Goal: Task Accomplishment & Management: Use online tool/utility

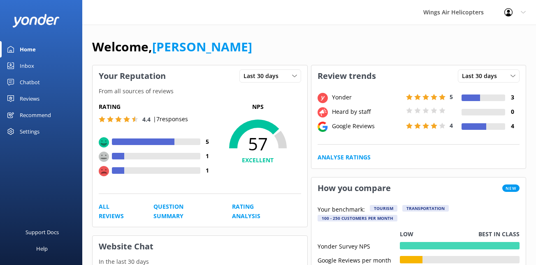
click at [31, 100] on div "Reviews" at bounding box center [30, 99] width 20 height 16
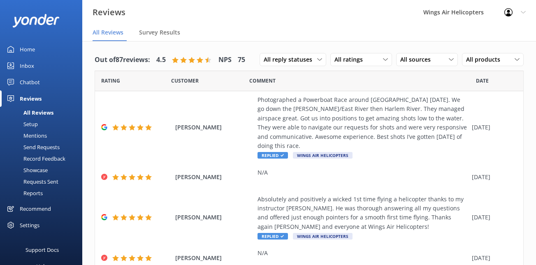
click at [36, 179] on div "Requests Sent" at bounding box center [31, 182] width 53 height 12
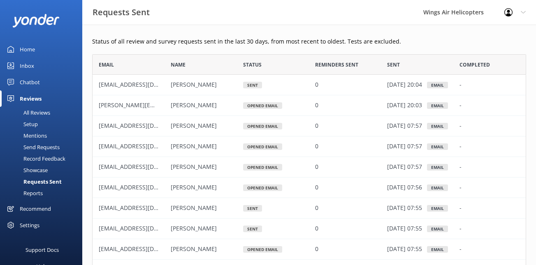
scroll to position [227, 434]
click at [48, 149] on div "Send Requests" at bounding box center [32, 148] width 55 height 12
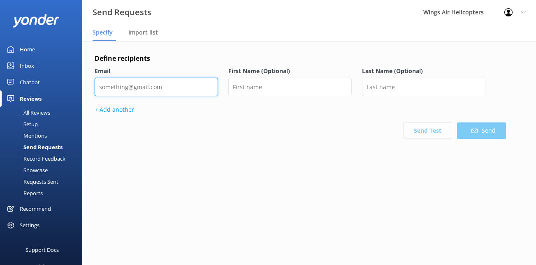
click at [172, 87] on input "email" at bounding box center [156, 87] width 123 height 19
paste input "[EMAIL_ADDRESS][DOMAIN_NAME]"
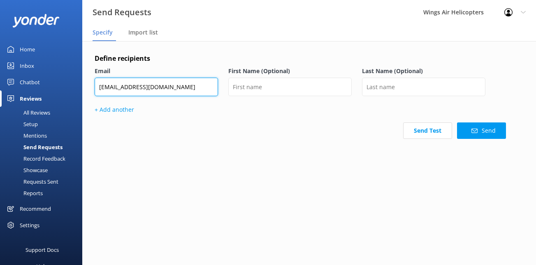
type input "[EMAIL_ADDRESS][DOMAIN_NAME]"
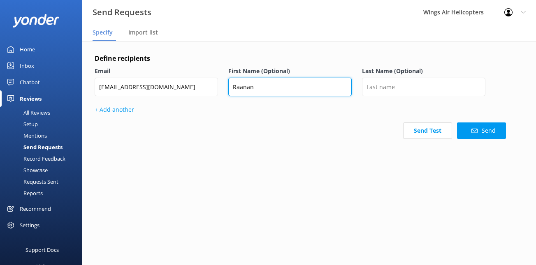
type input "Raanan"
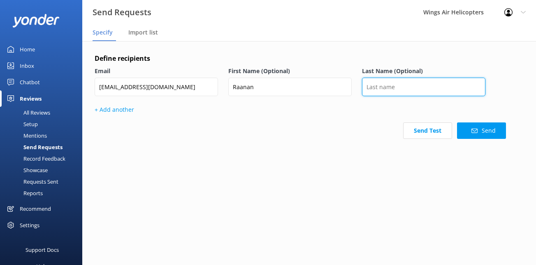
click at [392, 78] on input "text" at bounding box center [423, 87] width 123 height 19
paste input "Zidile"
type input "Zidile"
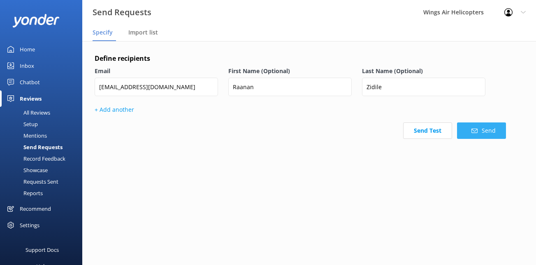
click at [479, 132] on button "Send" at bounding box center [481, 131] width 49 height 16
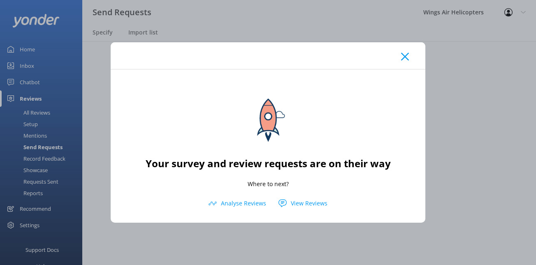
click at [400, 55] on div at bounding box center [268, 55] width 315 height 27
click at [402, 55] on icon at bounding box center [405, 57] width 8 height 8
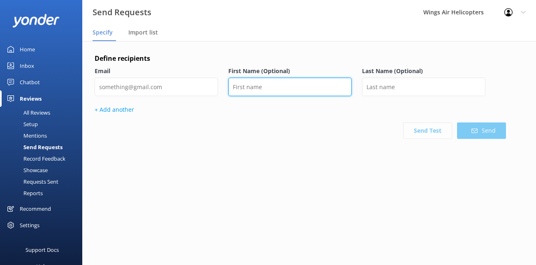
click at [319, 91] on input "text" at bounding box center [289, 87] width 123 height 19
type input "[PERSON_NAME]"
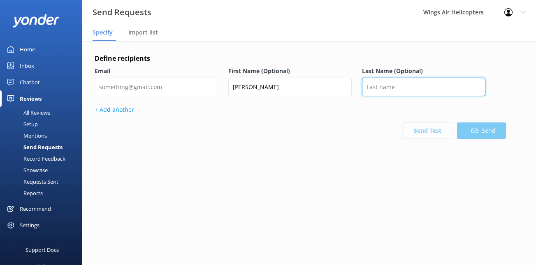
paste input "[PERSON_NAME]"
type input "[PERSON_NAME]"
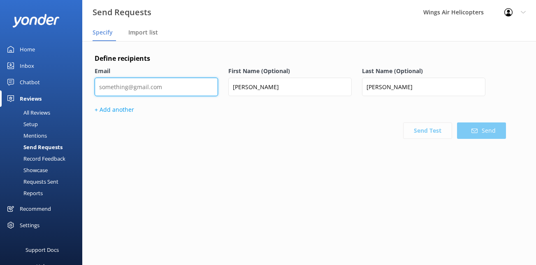
click at [185, 87] on input "email" at bounding box center [156, 87] width 123 height 19
paste input "[EMAIL_ADDRESS][DOMAIN_NAME]"
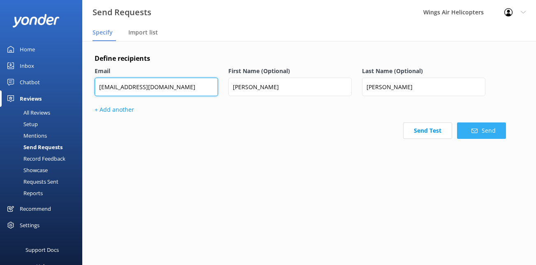
type input "[EMAIL_ADDRESS][DOMAIN_NAME]"
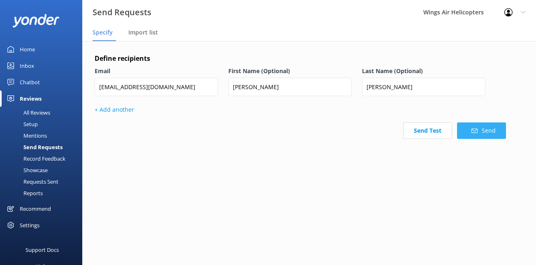
click at [473, 134] on button "Send" at bounding box center [481, 131] width 49 height 16
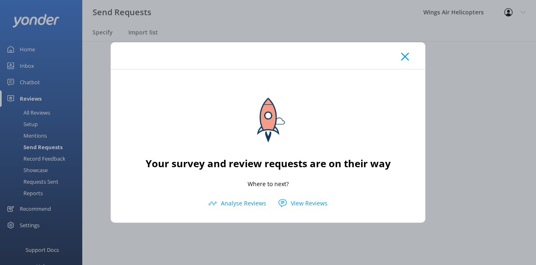
click at [405, 58] on icon at bounding box center [405, 57] width 8 height 8
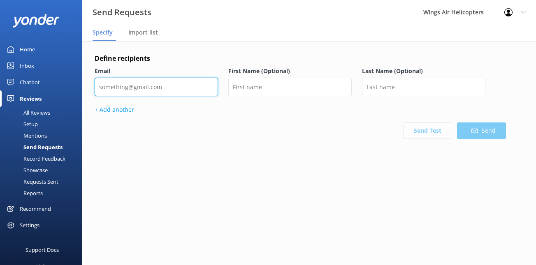
click at [194, 87] on input "email" at bounding box center [156, 87] width 123 height 19
paste input "[EMAIL_ADDRESS][DOMAIN_NAME]"
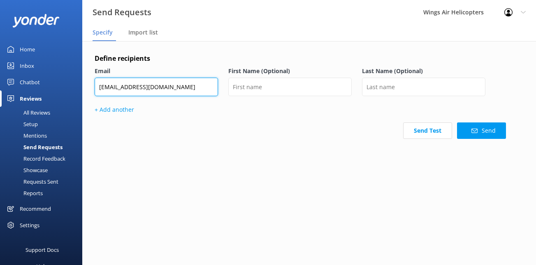
type input "[EMAIL_ADDRESS][DOMAIN_NAME]"
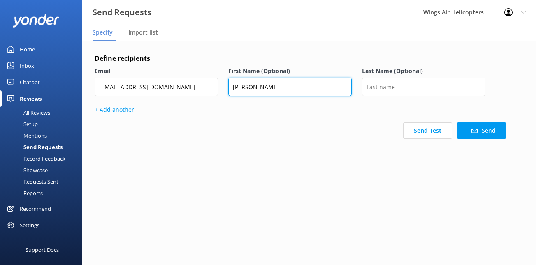
type input "[PERSON_NAME]"
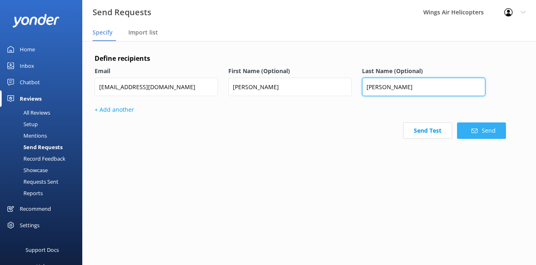
type input "[PERSON_NAME]"
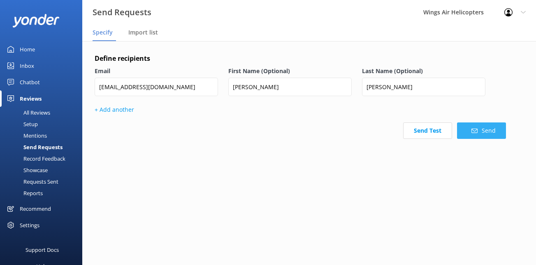
click at [473, 133] on use at bounding box center [475, 131] width 6 height 5
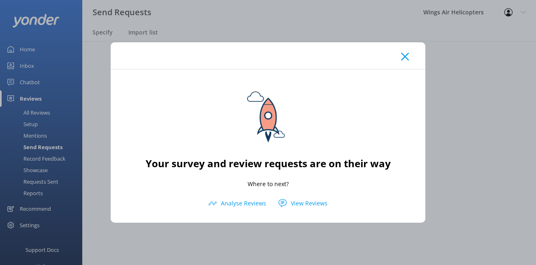
click at [411, 57] on div at bounding box center [268, 55] width 315 height 27
click at [402, 57] on icon at bounding box center [405, 57] width 8 height 8
